Goal: Information Seeking & Learning: Compare options

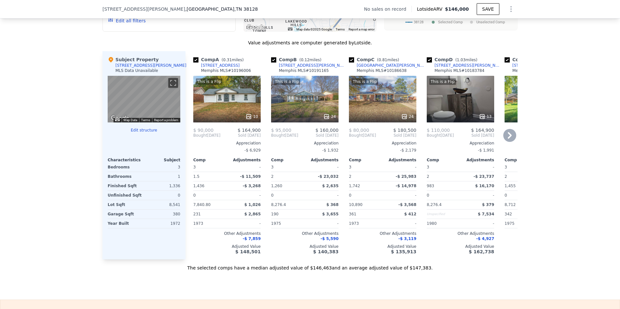
click at [215, 108] on div "This is a Flip 10" at bounding box center [226, 99] width 67 height 47
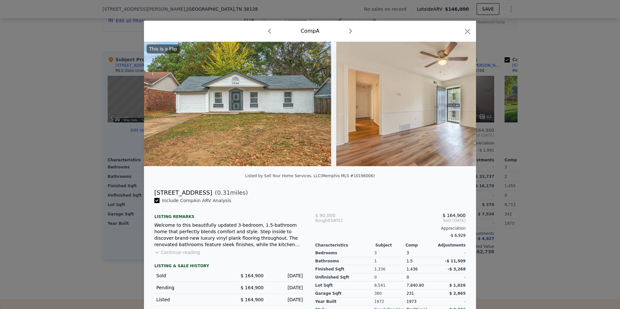
click at [169, 195] on div "[STREET_ADDRESS]" at bounding box center [183, 192] width 58 height 9
copy div "[STREET_ADDRESS]"
click at [466, 30] on icon "button" at bounding box center [468, 32] width 6 height 6
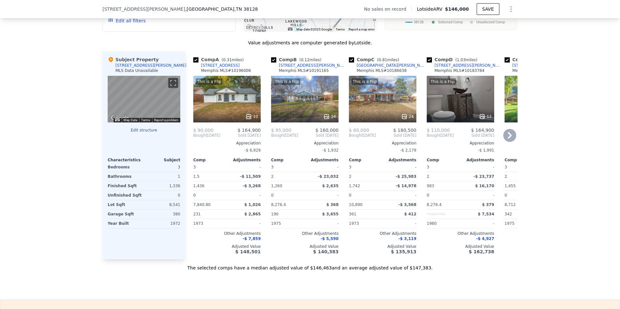
click at [451, 109] on div "This is a Flip 13" at bounding box center [459, 99] width 67 height 47
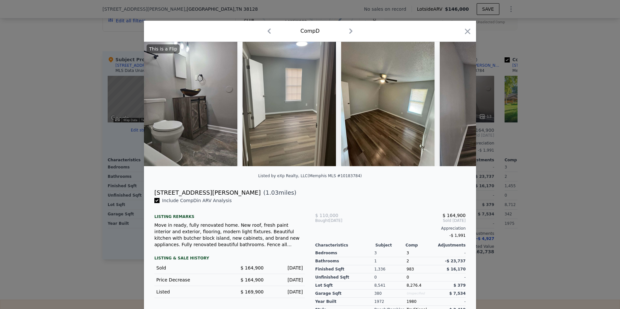
click at [289, 246] on div "Move in ready, fully renovated home. New roof, fresh paint interior and exterio…" at bounding box center [229, 235] width 150 height 26
click at [167, 197] on div "[STREET_ADDRESS][PERSON_NAME]" at bounding box center [207, 192] width 106 height 9
copy div "[STREET_ADDRESS][PERSON_NAME]"
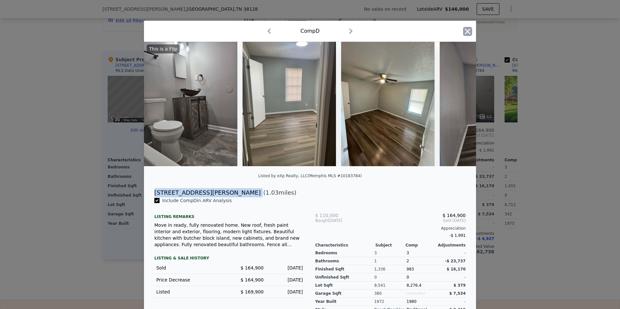
click at [464, 35] on icon "button" at bounding box center [467, 31] width 9 height 9
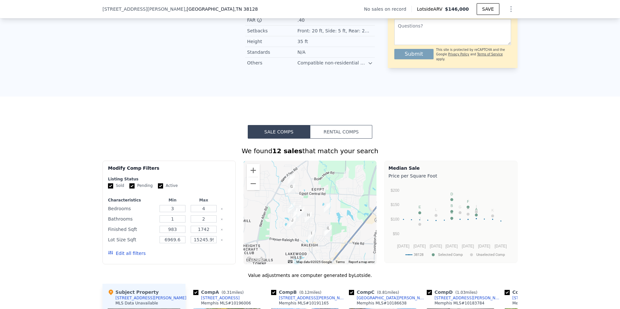
scroll to position [2, 0]
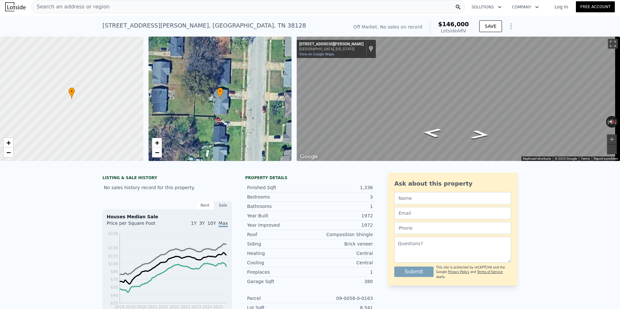
click at [58, 3] on span "Search an address or region" at bounding box center [70, 7] width 78 height 8
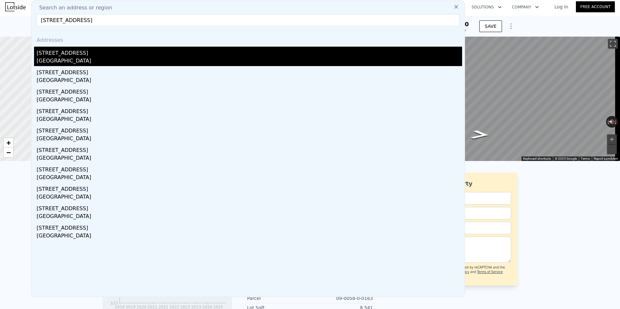
type input "[STREET_ADDRESS]"
click at [96, 61] on div "[GEOGRAPHIC_DATA]" at bounding box center [249, 61] width 425 height 9
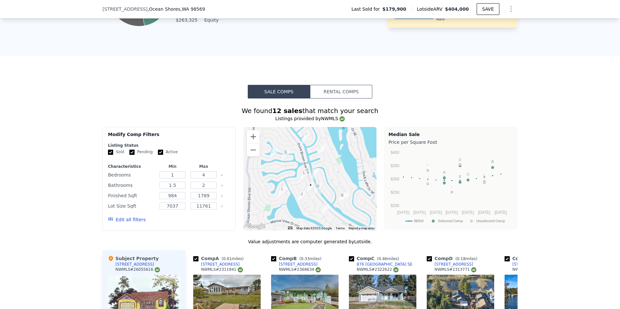
scroll to position [449, 0]
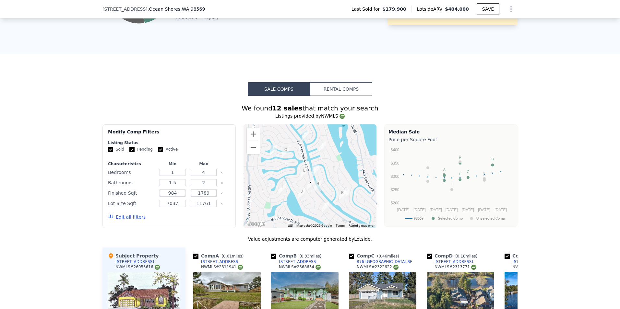
click at [355, 89] on button "Rental Comps" at bounding box center [341, 89] width 62 height 14
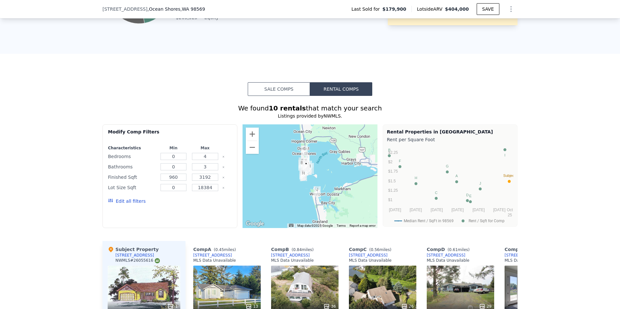
click at [280, 101] on div "We found 10 rentals that match your search Listings provided by NWMLS . Filters…" at bounding box center [309, 259] width 415 height 326
click at [279, 95] on button "Sale Comps" at bounding box center [279, 89] width 62 height 14
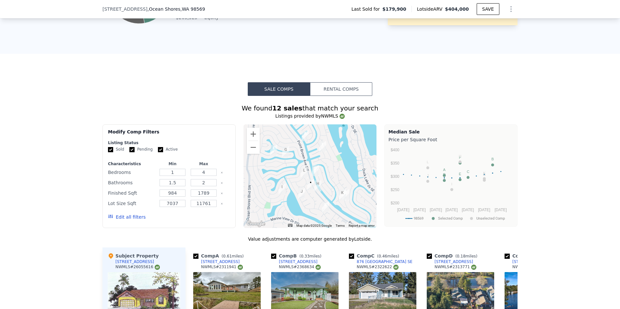
click at [350, 96] on button "Rental Comps" at bounding box center [341, 89] width 62 height 14
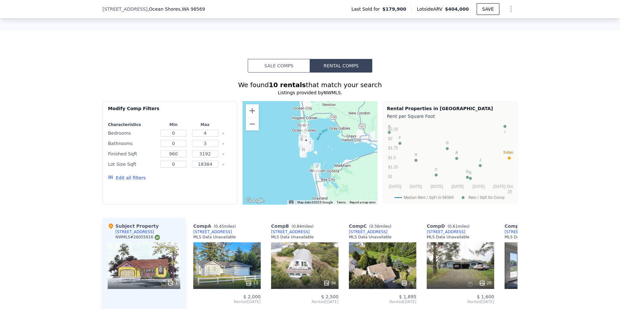
scroll to position [470, 0]
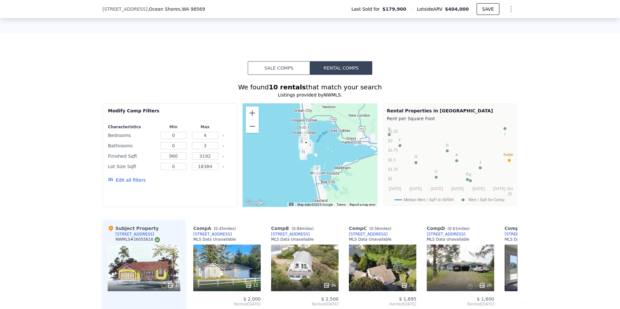
click at [276, 70] on button "Sale Comps" at bounding box center [279, 68] width 62 height 14
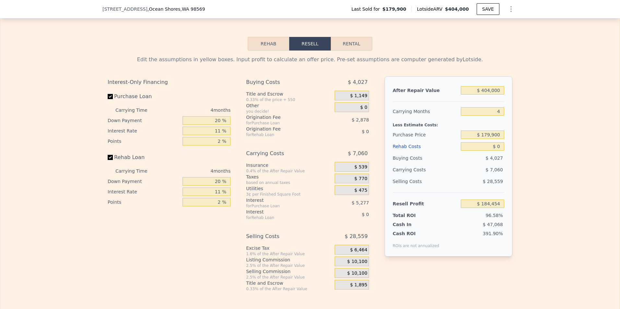
scroll to position [944, 0]
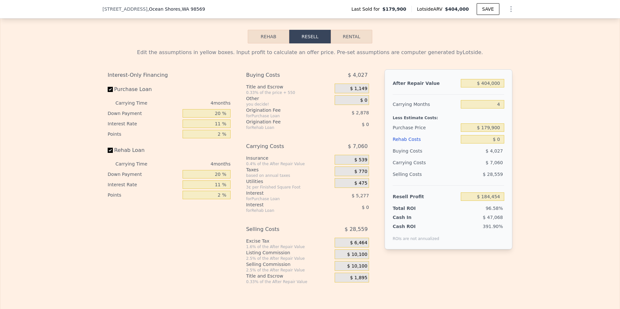
click at [263, 43] on button "Rehab" at bounding box center [268, 37] width 41 height 14
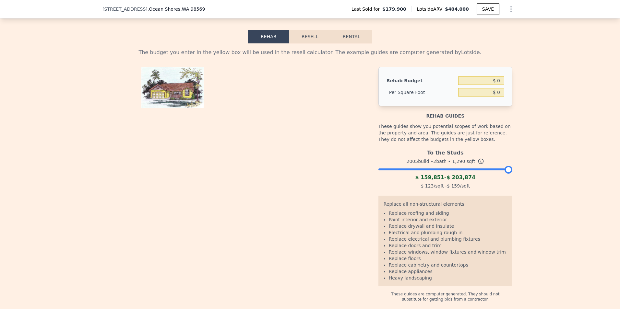
click at [347, 43] on button "Rental" at bounding box center [351, 37] width 41 height 14
select select "30"
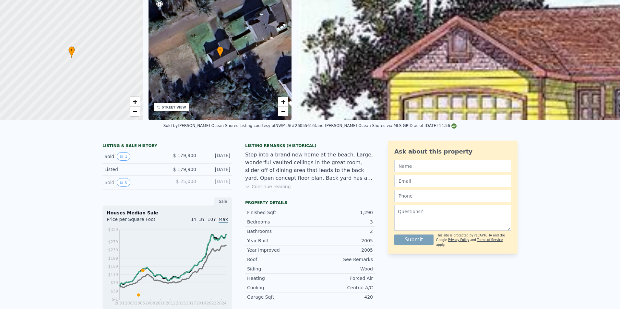
scroll to position [5, 0]
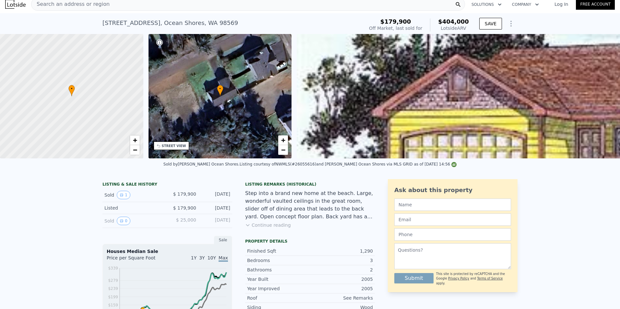
click at [183, 3] on div "Search an address or region" at bounding box center [248, 4] width 434 height 13
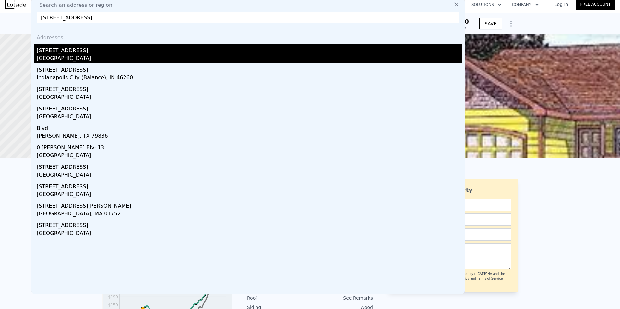
type input "[STREET_ADDRESS]"
click at [114, 57] on div "[GEOGRAPHIC_DATA]" at bounding box center [249, 58] width 425 height 9
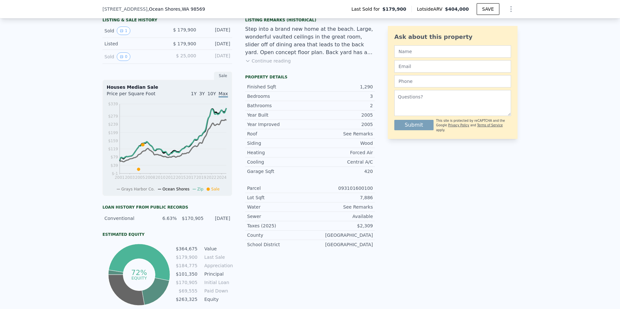
scroll to position [348, 0]
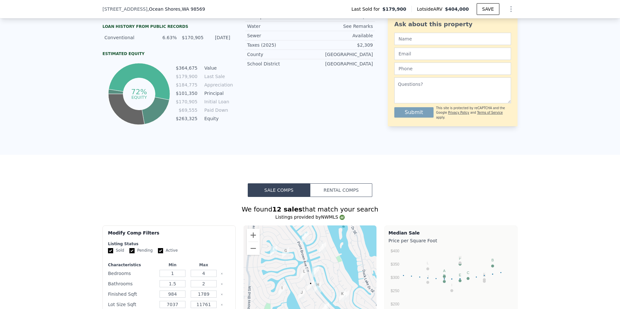
drag, startPoint x: 335, startPoint y: 193, endPoint x: 341, endPoint y: 188, distance: 7.8
click at [341, 188] on button "Rental Comps" at bounding box center [341, 190] width 62 height 14
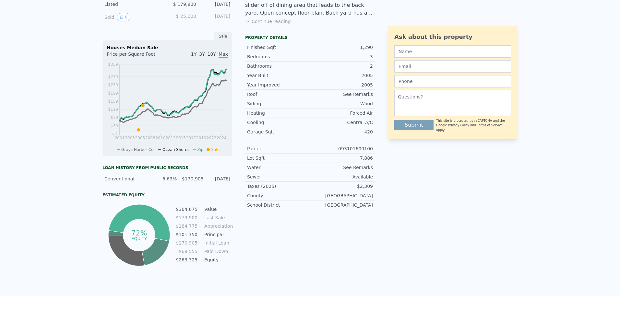
scroll to position [0, 0]
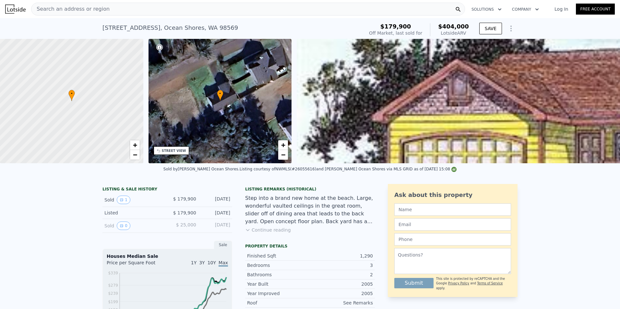
click at [130, 9] on div "Search an address or region" at bounding box center [248, 9] width 434 height 13
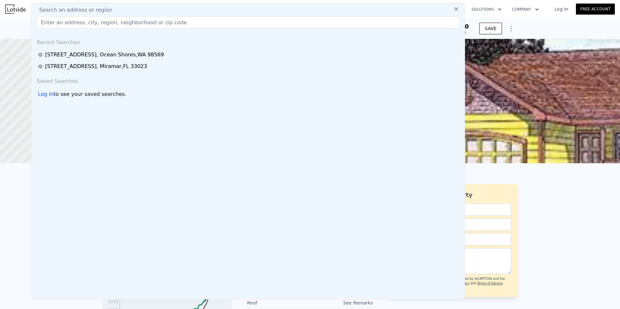
drag, startPoint x: 130, startPoint y: 9, endPoint x: 111, endPoint y: 24, distance: 23.8
click at [111, 24] on input "text" at bounding box center [248, 23] width 423 height 12
paste input "3926 Fernwood Ave, Dallas, TX 75216"
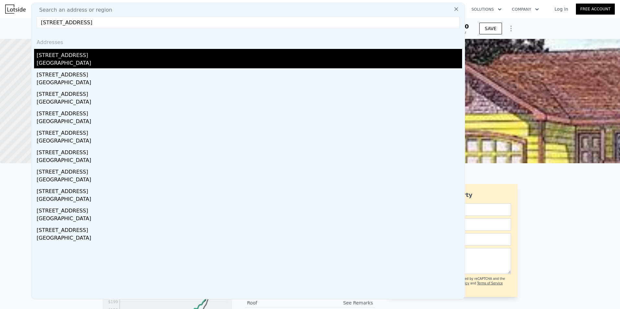
type input "3926 Fernwood Ave, Dallas, TX 75216"
click at [93, 57] on div "3926 Fernwood Ave" at bounding box center [249, 54] width 425 height 10
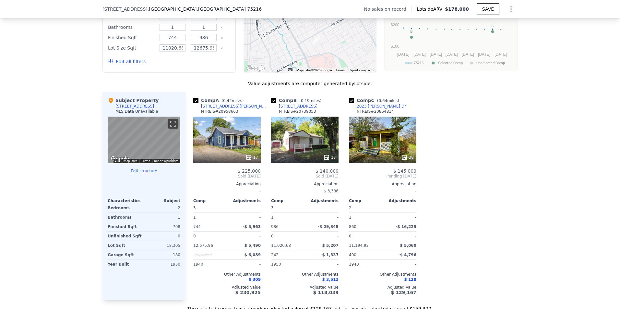
scroll to position [603, 0]
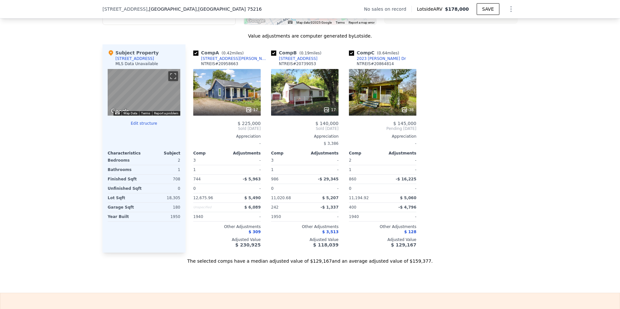
click at [537, 59] on div "We found 3 sales that match your search Filters Map Prices Modify Comp Filters …" at bounding box center [310, 81] width 620 height 365
